Goal: Feedback & Contribution: Leave review/rating

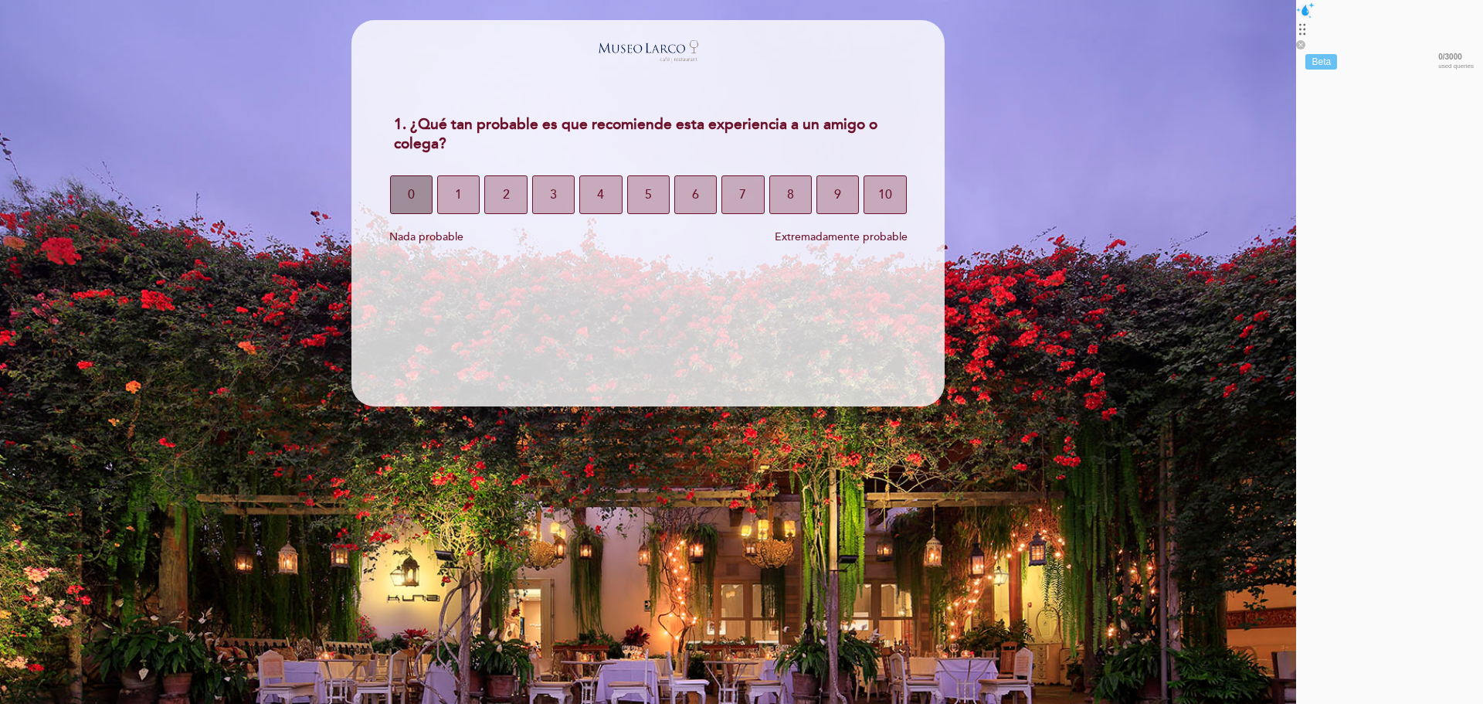
click at [415, 188] on span "0" at bounding box center [411, 194] width 7 height 43
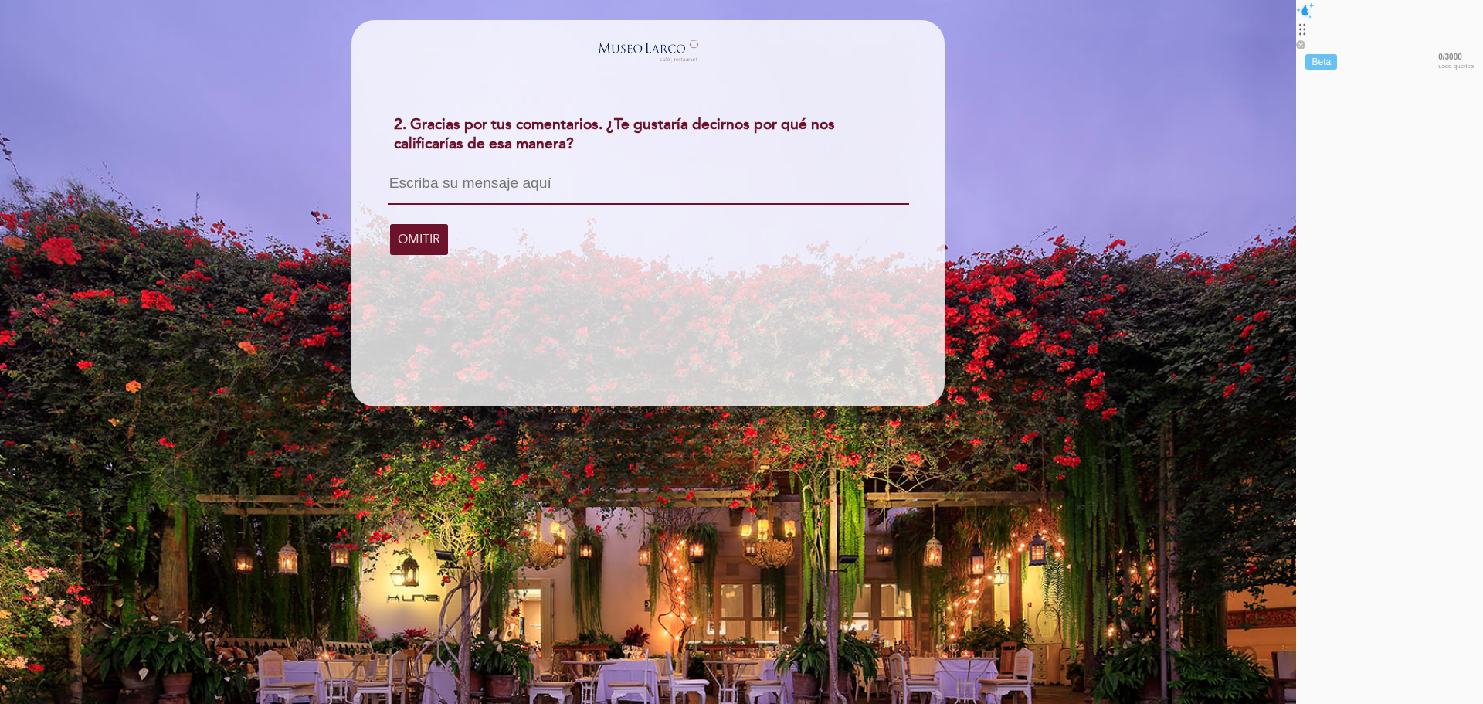
drag, startPoint x: 501, startPoint y: 223, endPoint x: 454, endPoint y: 175, distance: 67.2
click at [454, 175] on div "2. Gracias por tus comentarios. ¿Te gustaría decirnos por qué nos calificarías …" at bounding box center [648, 183] width 593 height 155
click at [440, 226] on span "OMITIR" at bounding box center [419, 239] width 42 height 43
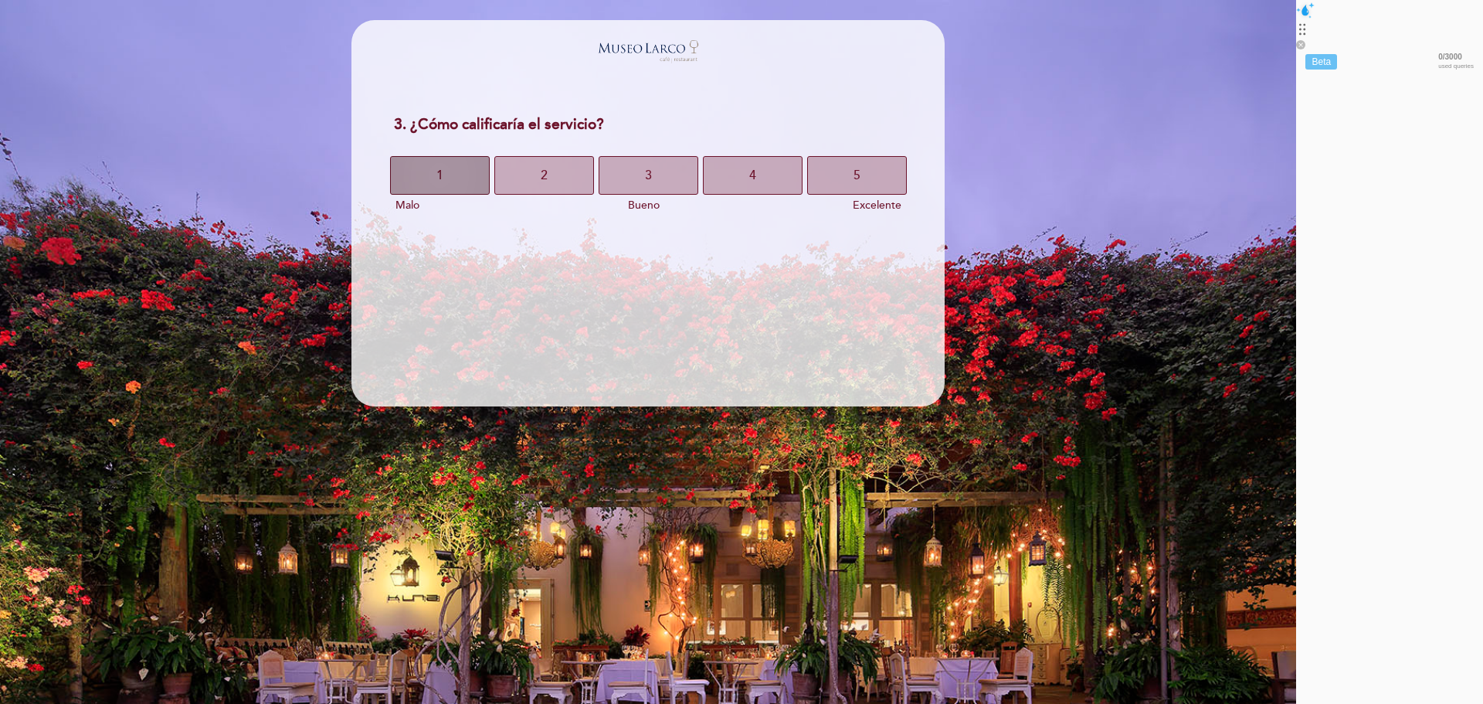
click at [490, 178] on button "1" at bounding box center [440, 175] width 100 height 39
click at [698, 173] on button "3" at bounding box center [649, 175] width 100 height 39
click at [438, 180] on button "1" at bounding box center [414, 175] width 48 height 39
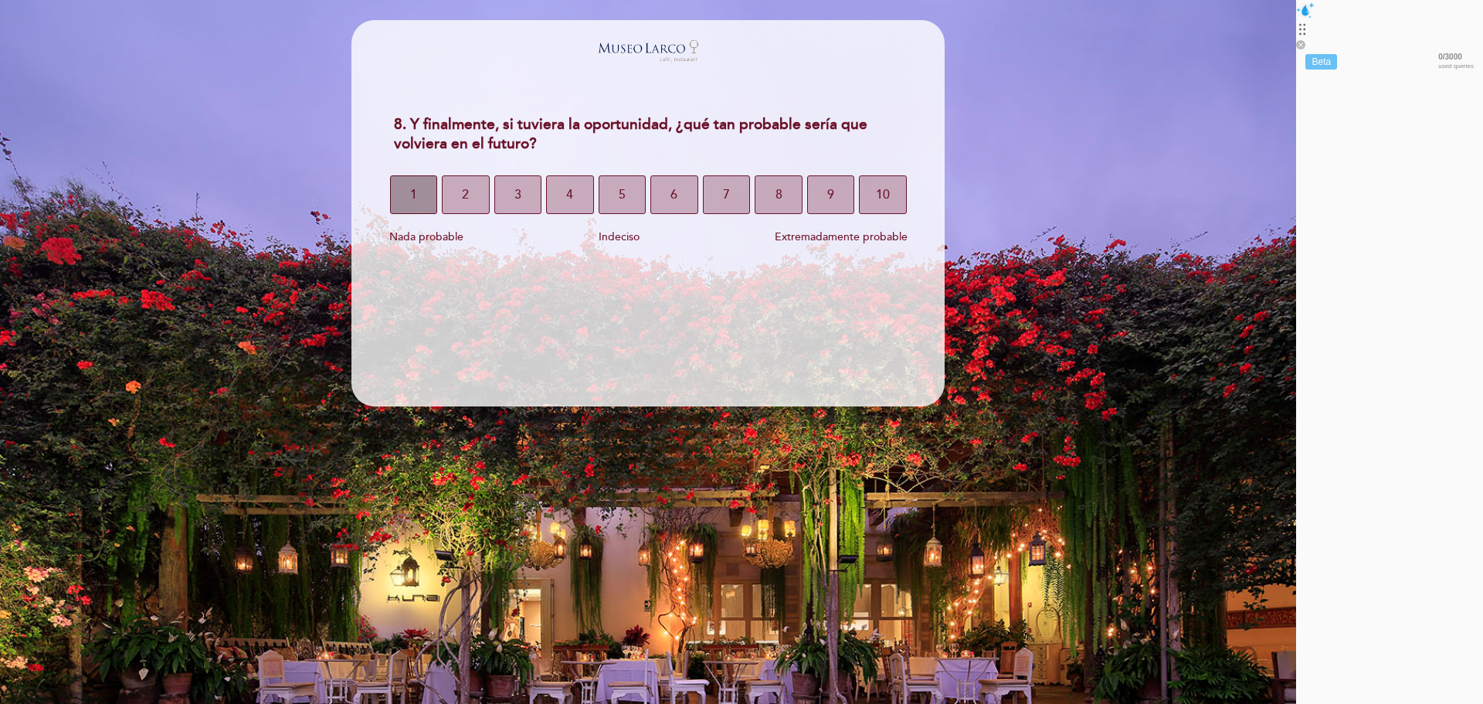
click at [438, 182] on button "1" at bounding box center [414, 194] width 48 height 39
select select "es"
